Goal: Information Seeking & Learning: Find specific fact

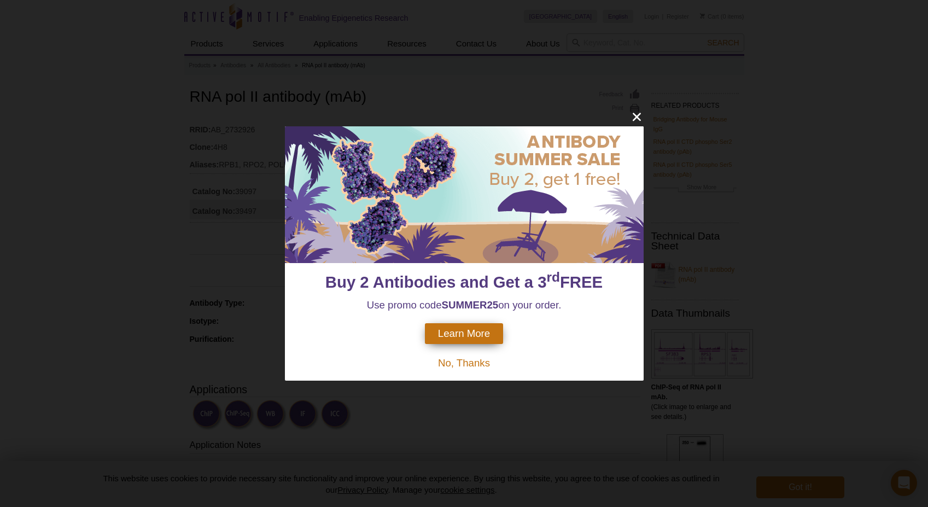
click at [454, 366] on span "No, Thanks" at bounding box center [464, 362] width 52 height 11
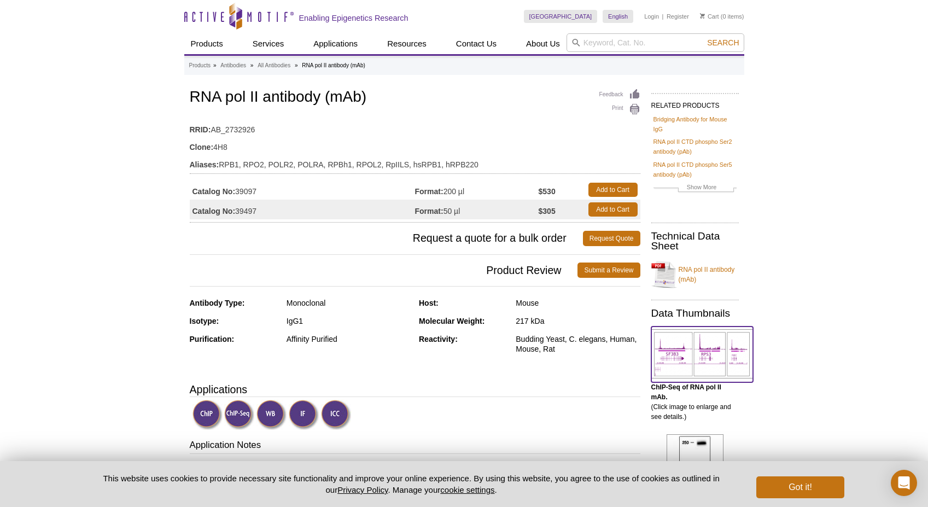
click at [681, 352] on img at bounding box center [702, 353] width 102 height 49
drag, startPoint x: 192, startPoint y: 192, endPoint x: 568, endPoint y: 189, distance: 375.5
click at [568, 189] on tr "Catalog No: 39097 Format: 200 µl $530 Add to Cart" at bounding box center [415, 190] width 450 height 20
copy tr "Catalog No: 39097 Format: 200 µl $530"
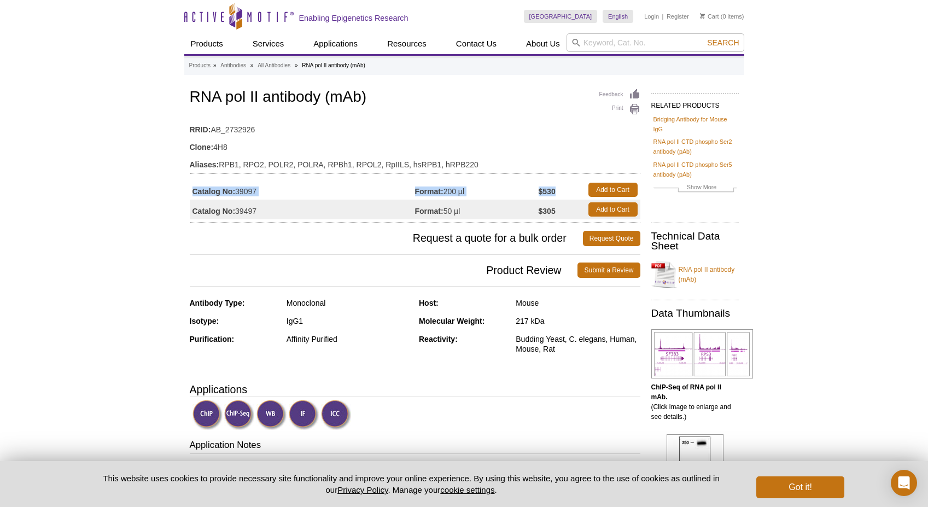
click at [272, 192] on td "Catalog No: 39097" at bounding box center [302, 190] width 225 height 20
drag, startPoint x: 267, startPoint y: 190, endPoint x: 186, endPoint y: 191, distance: 80.9
copy div "Catalog No: 39097"
